Goal: Task Accomplishment & Management: Use online tool/utility

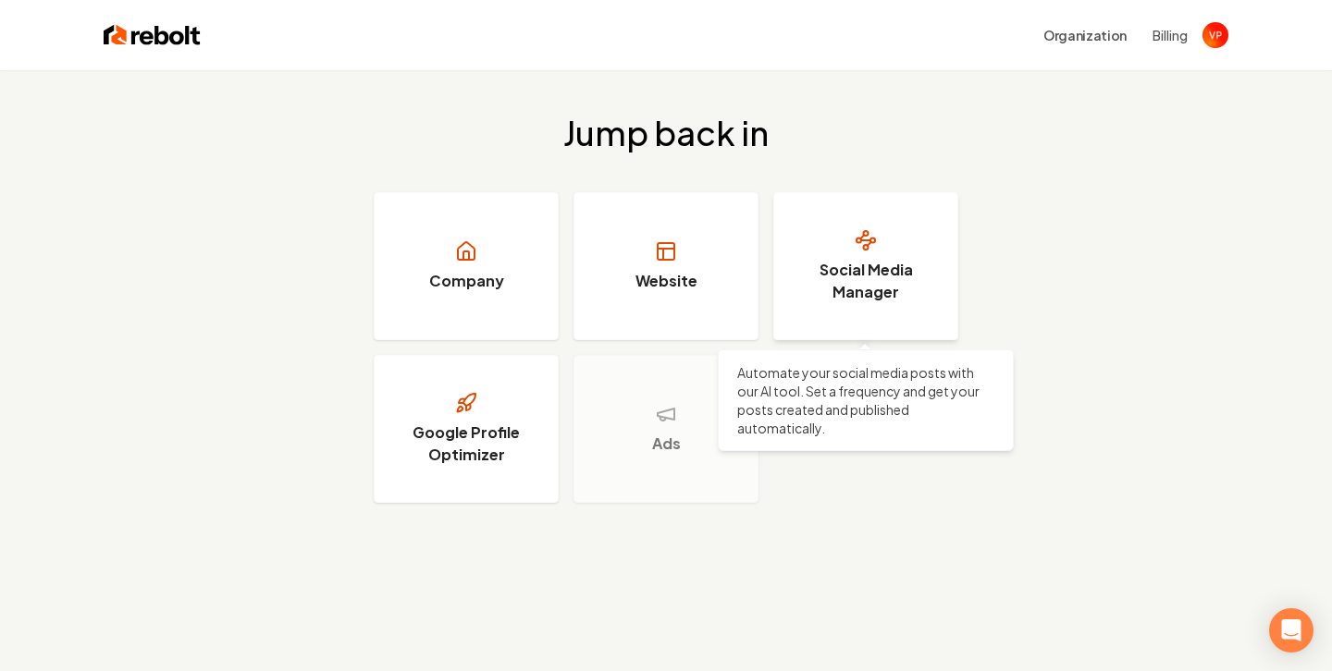
click at [889, 245] on link "Social Media Manager" at bounding box center [865, 266] width 185 height 148
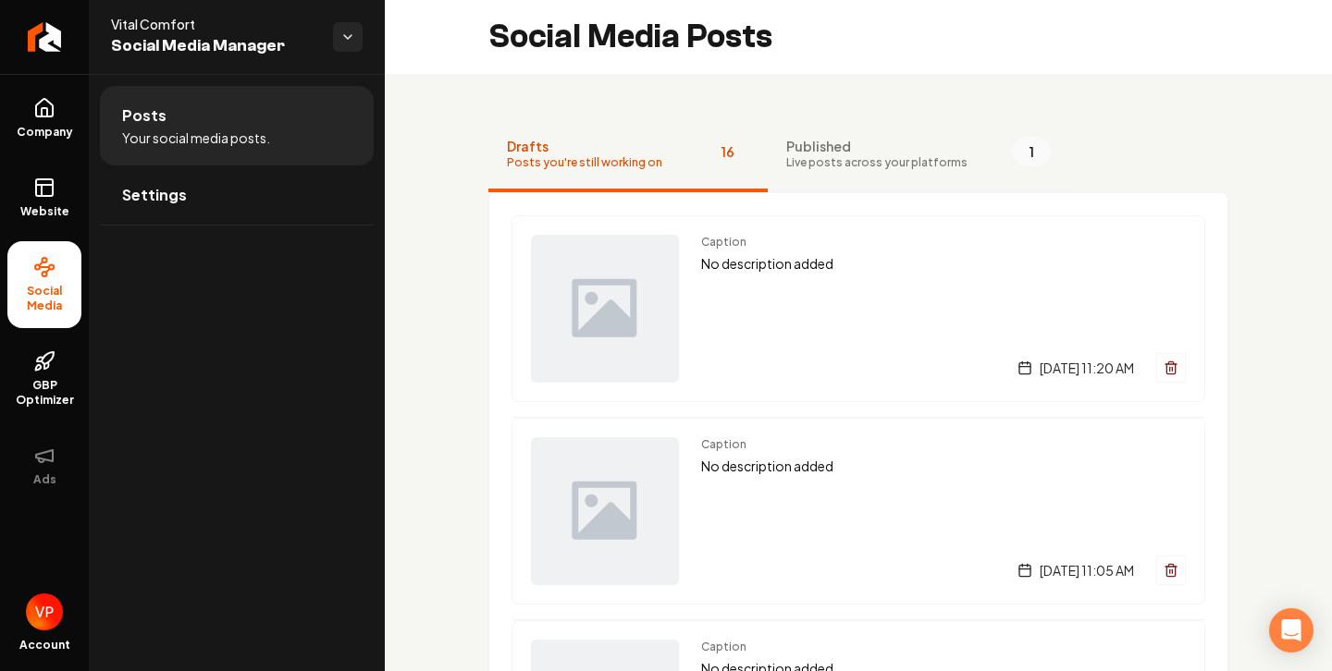
click at [823, 154] on span "Published" at bounding box center [876, 146] width 181 height 18
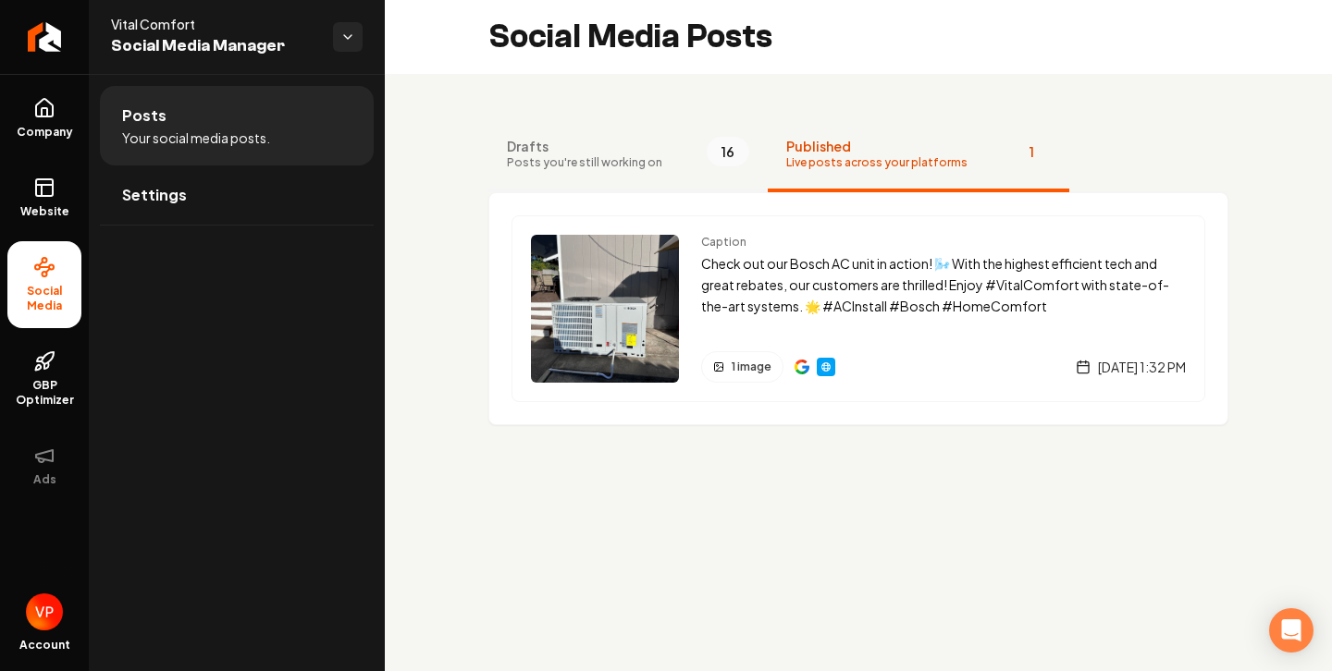
click at [635, 161] on span "Posts you're still working on" at bounding box center [584, 162] width 155 height 15
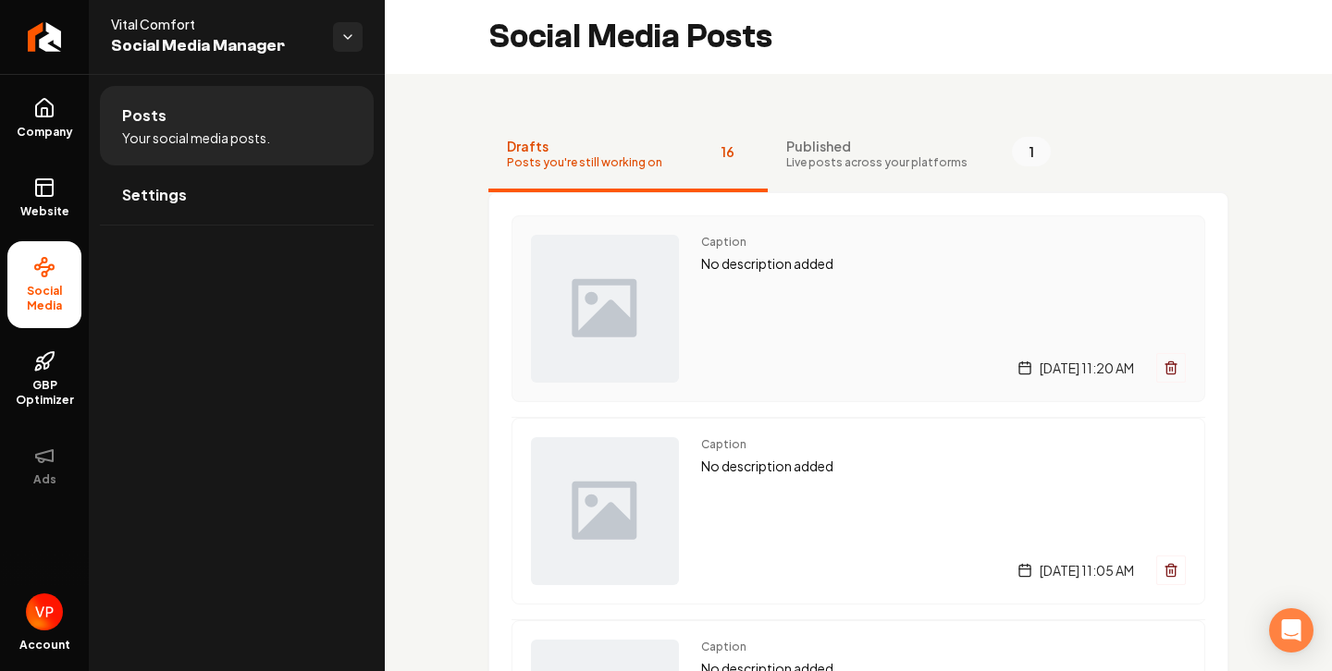
click at [628, 284] on img "Main content area" at bounding box center [605, 309] width 148 height 148
